Goal: Transaction & Acquisition: Purchase product/service

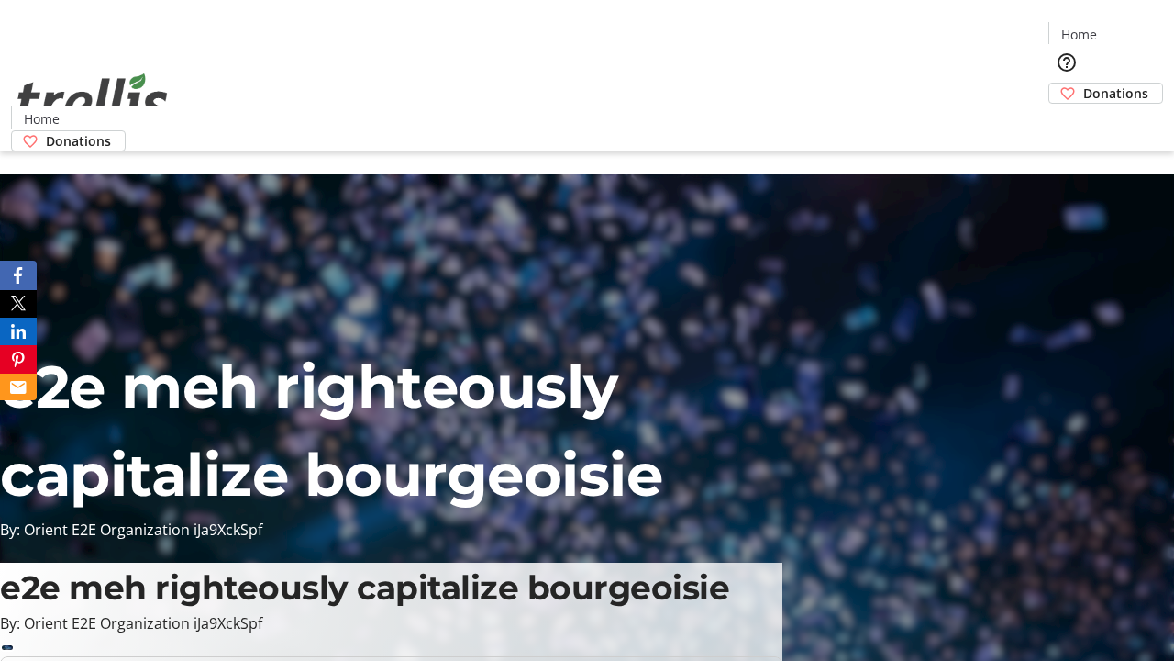
click at [1083, 83] on span "Donations" at bounding box center [1115, 92] width 65 height 19
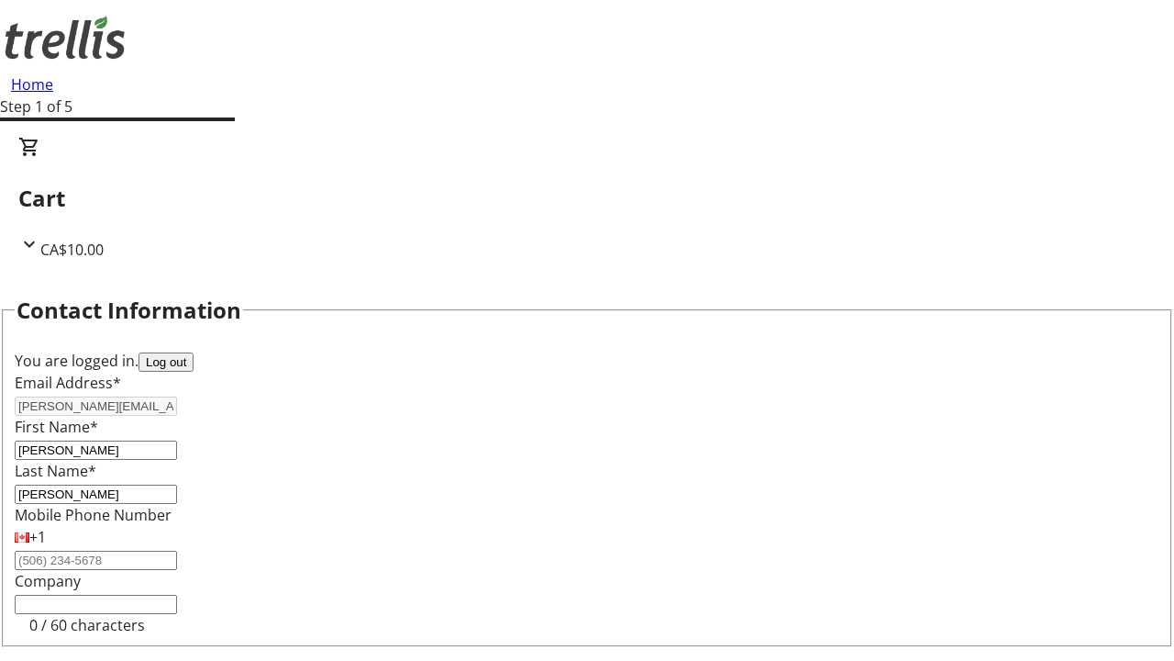
scroll to position [246, 0]
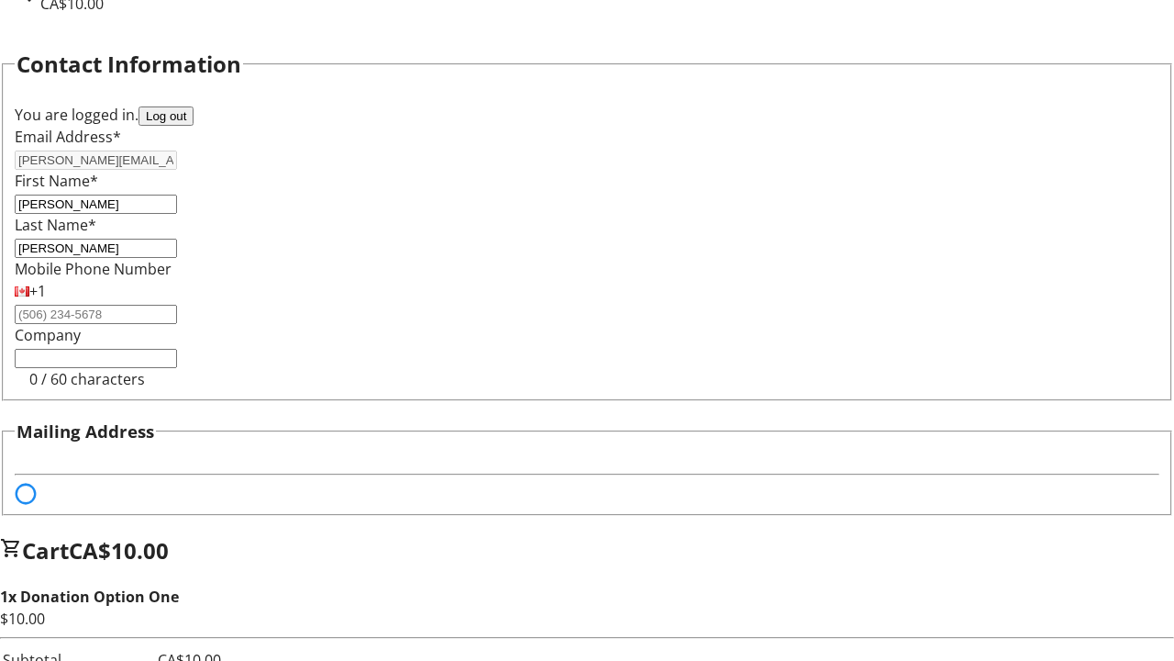
select select "BC"
select select "CA"
